Goal: Information Seeking & Learning: Learn about a topic

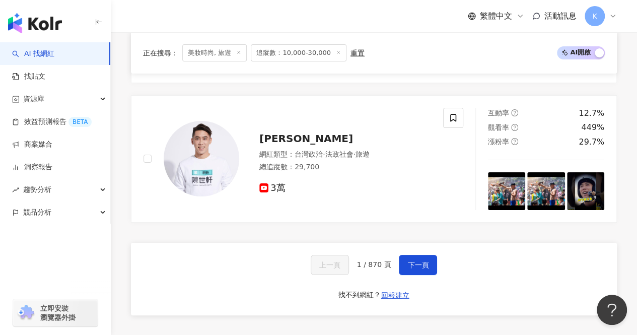
scroll to position [1865, 0]
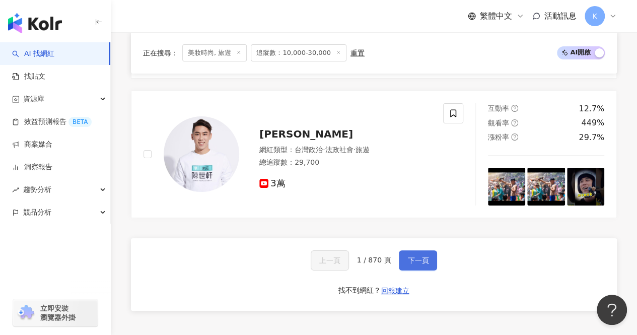
click at [424, 257] on span "下一頁" at bounding box center [418, 261] width 21 height 8
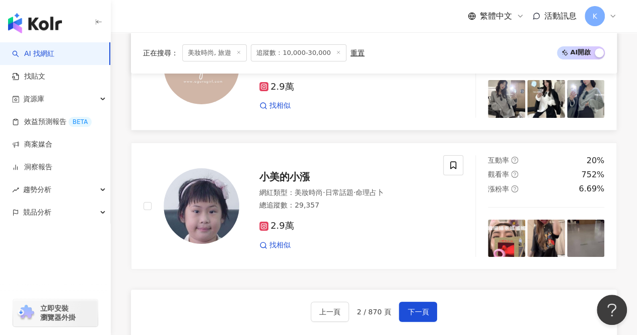
scroll to position [1814, 0]
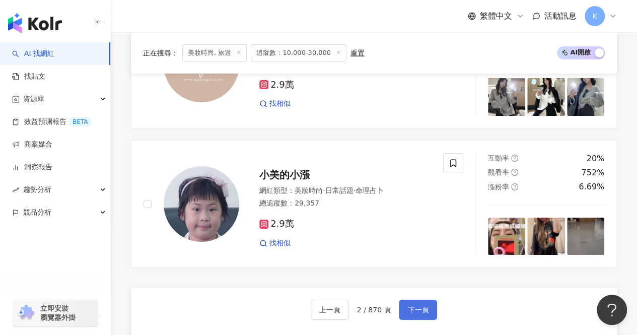
click at [411, 306] on span "下一頁" at bounding box center [418, 310] width 21 height 8
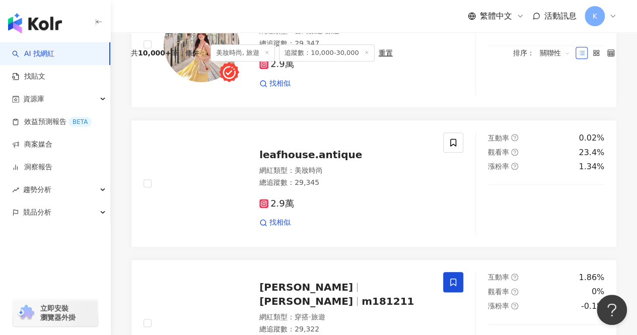
scroll to position [454, 0]
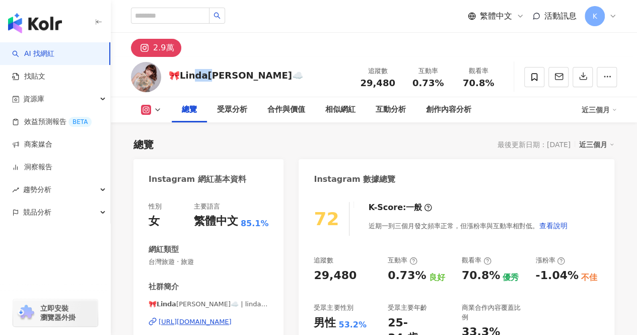
drag, startPoint x: 194, startPoint y: 76, endPoint x: 216, endPoint y: 76, distance: 22.2
click at [216, 76] on div "🎀𝗟𝗶𝗻𝗱𝗮[PERSON_NAME]☁️" at bounding box center [236, 75] width 135 height 13
click at [225, 78] on div "🎀𝗟𝗶𝗻𝗱𝗮[PERSON_NAME]☁️" at bounding box center [236, 75] width 135 height 13
click at [182, 324] on div "https://www.instagram.com/lindalin__0404/" at bounding box center [195, 321] width 73 height 9
